Goal: Information Seeking & Learning: Learn about a topic

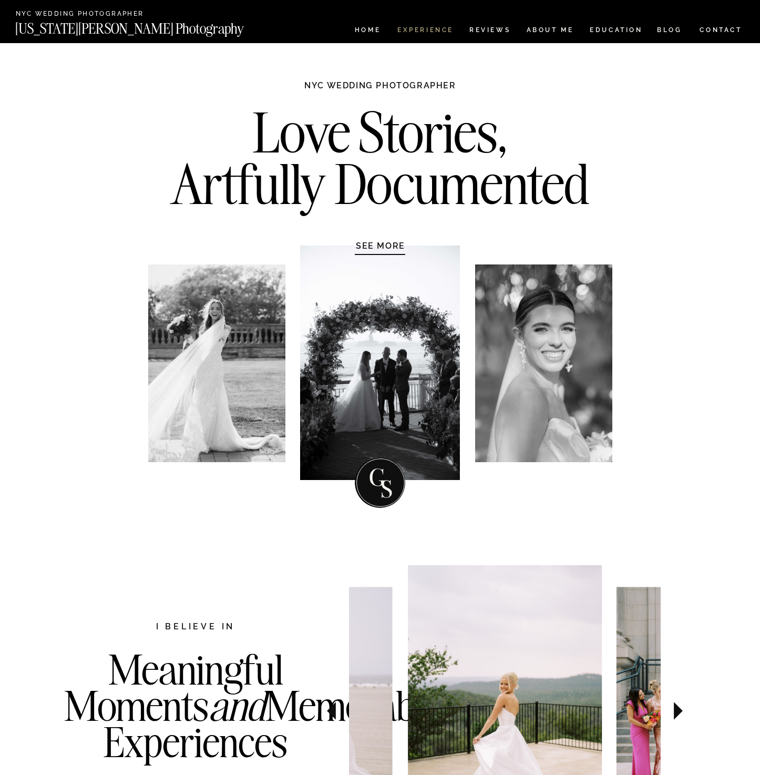
click at [447, 34] on nav "Experience" at bounding box center [424, 31] width 55 height 9
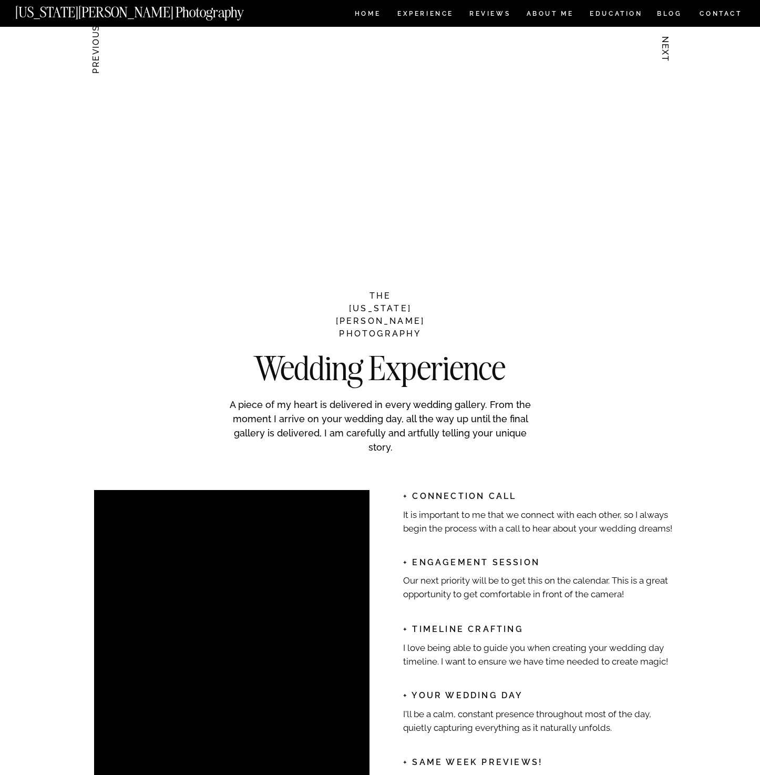
scroll to position [1292, 0]
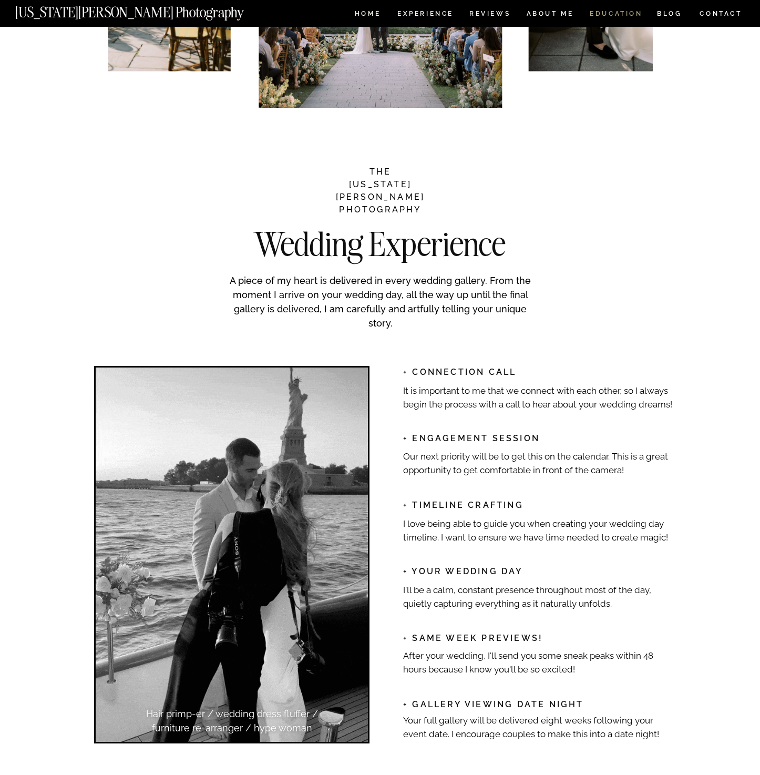
click at [628, 12] on nav "EDUCATION" at bounding box center [616, 15] width 55 height 9
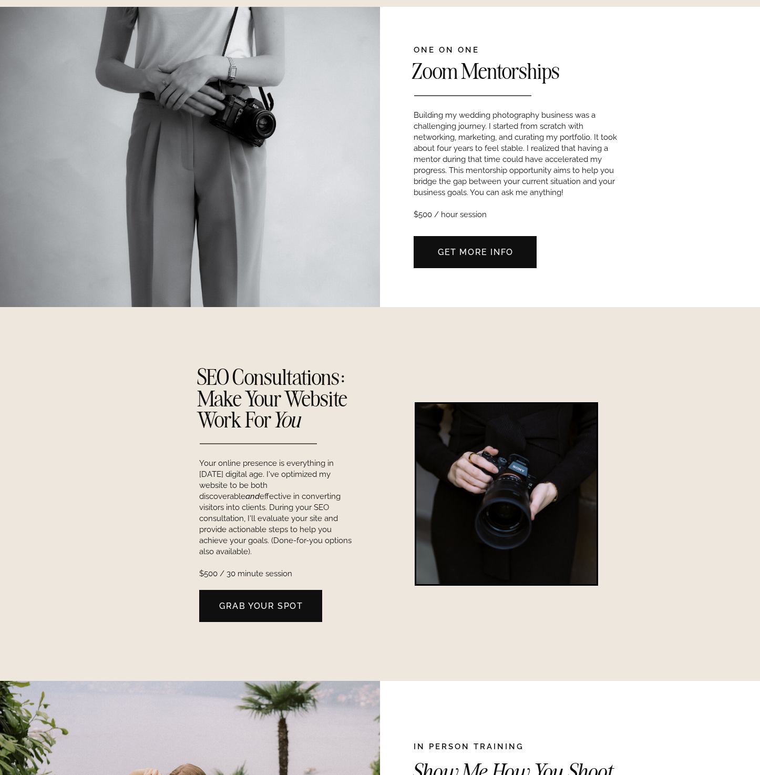
scroll to position [637, 0]
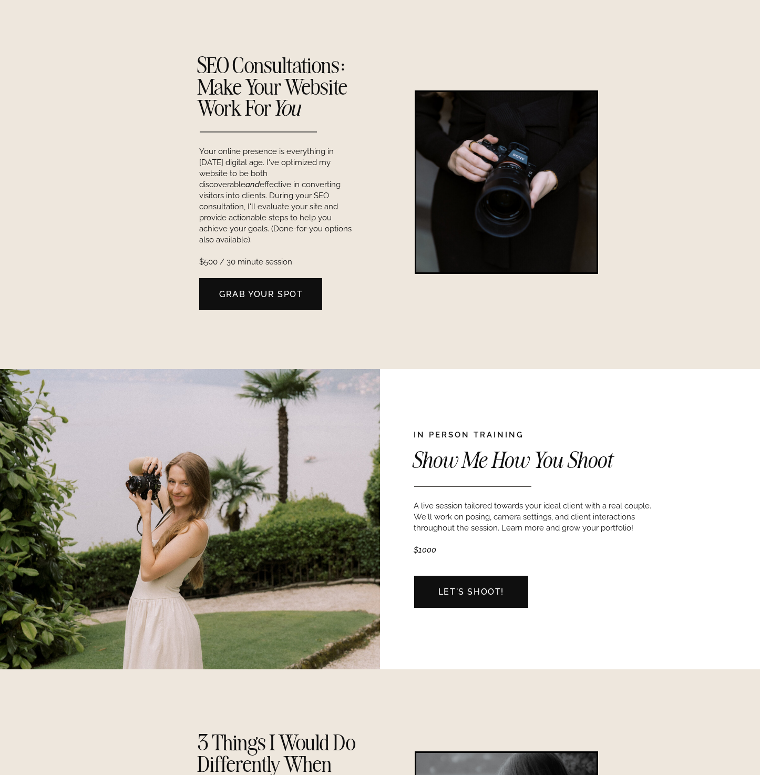
click at [18, 465] on div at bounding box center [190, 519] width 380 height 300
click at [301, 480] on div at bounding box center [190, 519] width 380 height 300
click at [346, 420] on div at bounding box center [190, 518] width 380 height 300
